Goal: Task Accomplishment & Management: Manage account settings

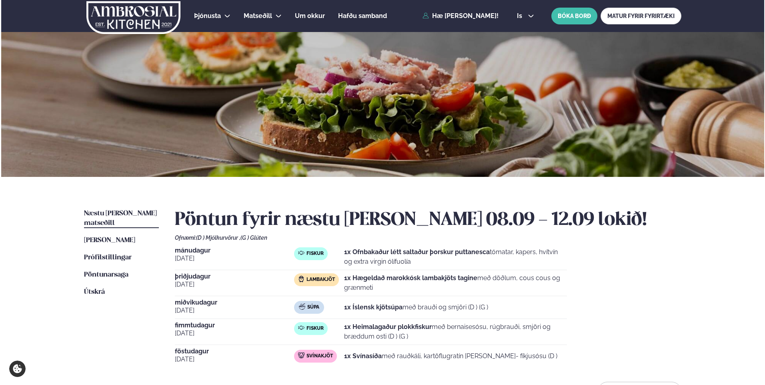
scroll to position [150, 0]
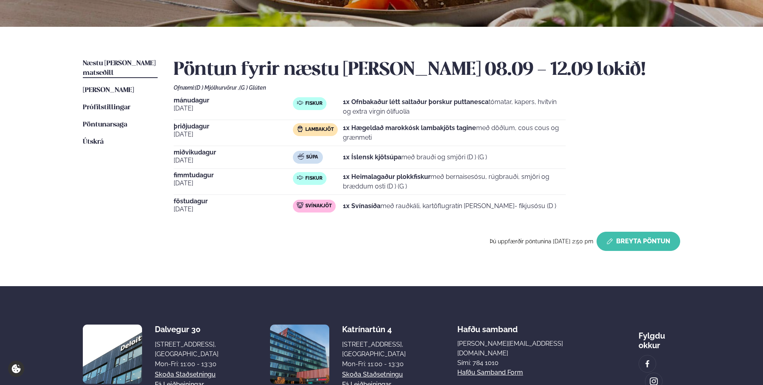
click at [642, 244] on button "Breyta Pöntun" at bounding box center [638, 241] width 84 height 19
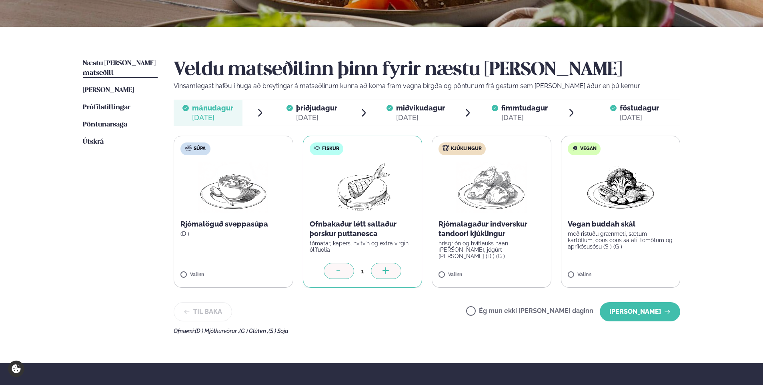
click at [640, 106] on span "föstudagur" at bounding box center [639, 108] width 39 height 8
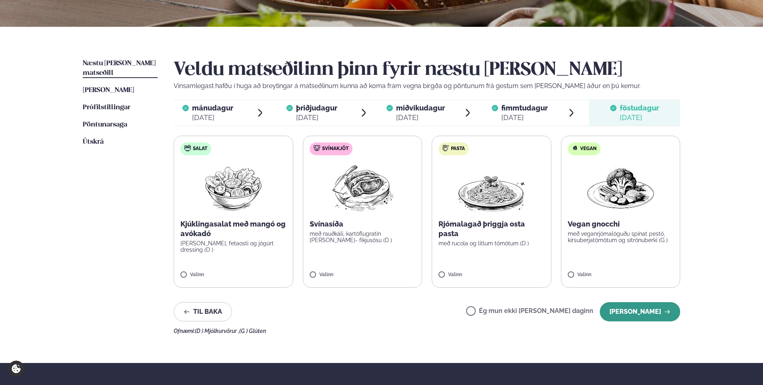
click at [647, 310] on button "[PERSON_NAME]" at bounding box center [640, 311] width 80 height 19
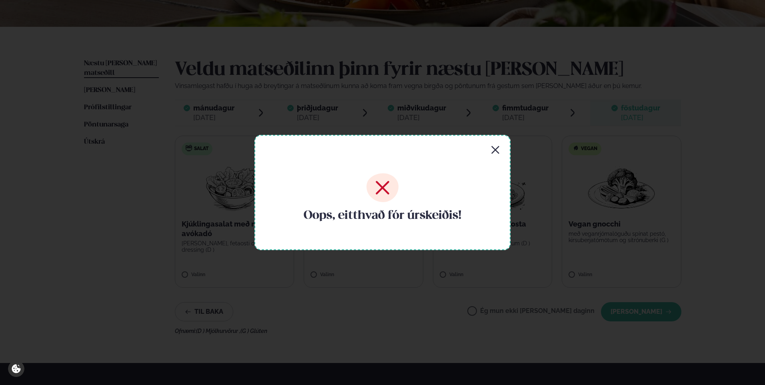
click at [498, 147] on icon "button" at bounding box center [495, 150] width 8 height 8
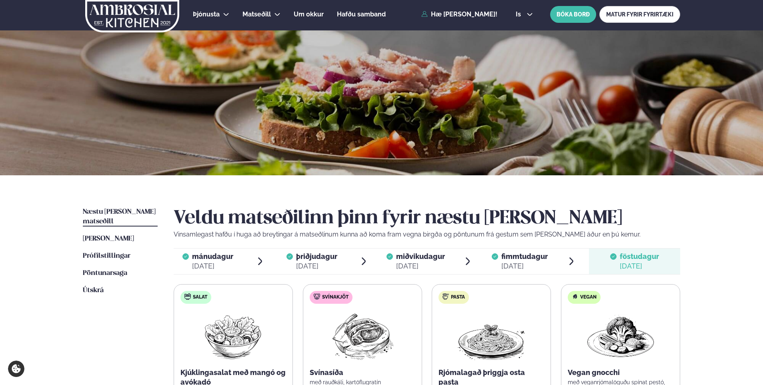
scroll to position [0, 0]
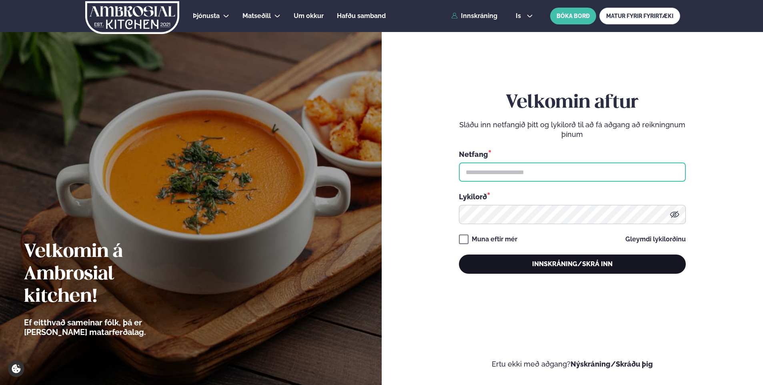
type input "**********"
click at [572, 263] on button "Innskráning/Skrá inn" at bounding box center [572, 263] width 227 height 19
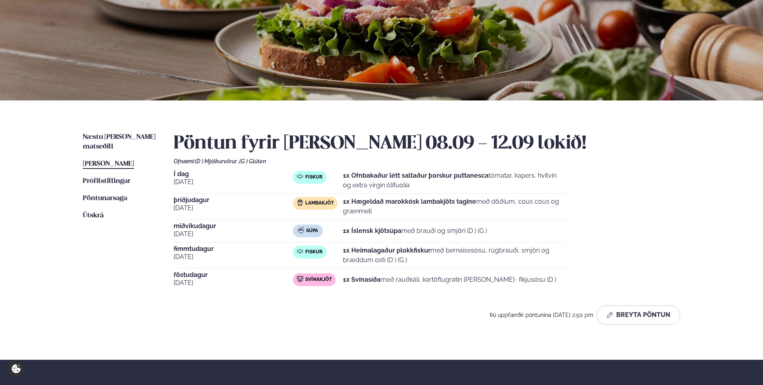
scroll to position [95, 0]
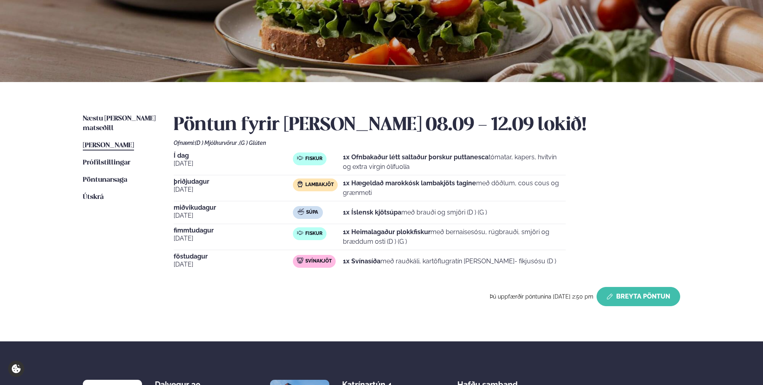
click at [653, 294] on button "Breyta Pöntun" at bounding box center [638, 296] width 84 height 19
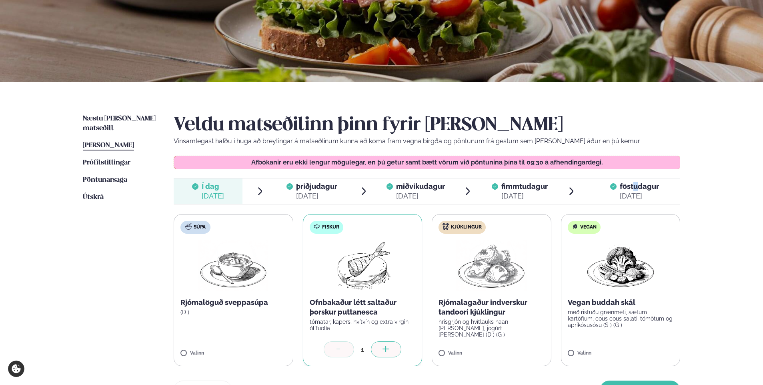
click at [636, 188] on span "föstudagur" at bounding box center [639, 186] width 39 height 8
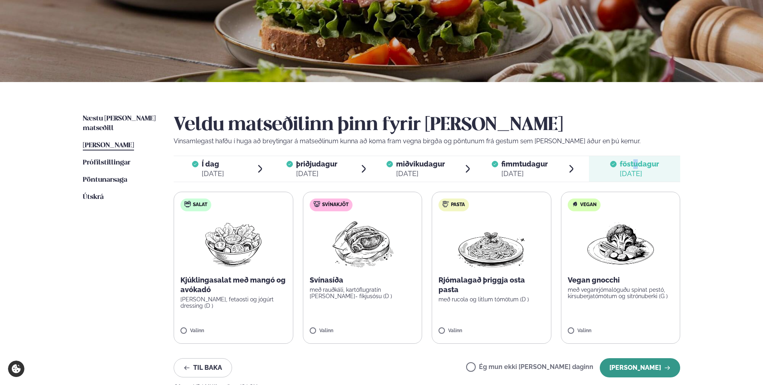
click at [643, 370] on button "[PERSON_NAME]" at bounding box center [640, 367] width 80 height 19
